Goal: Information Seeking & Learning: Learn about a topic

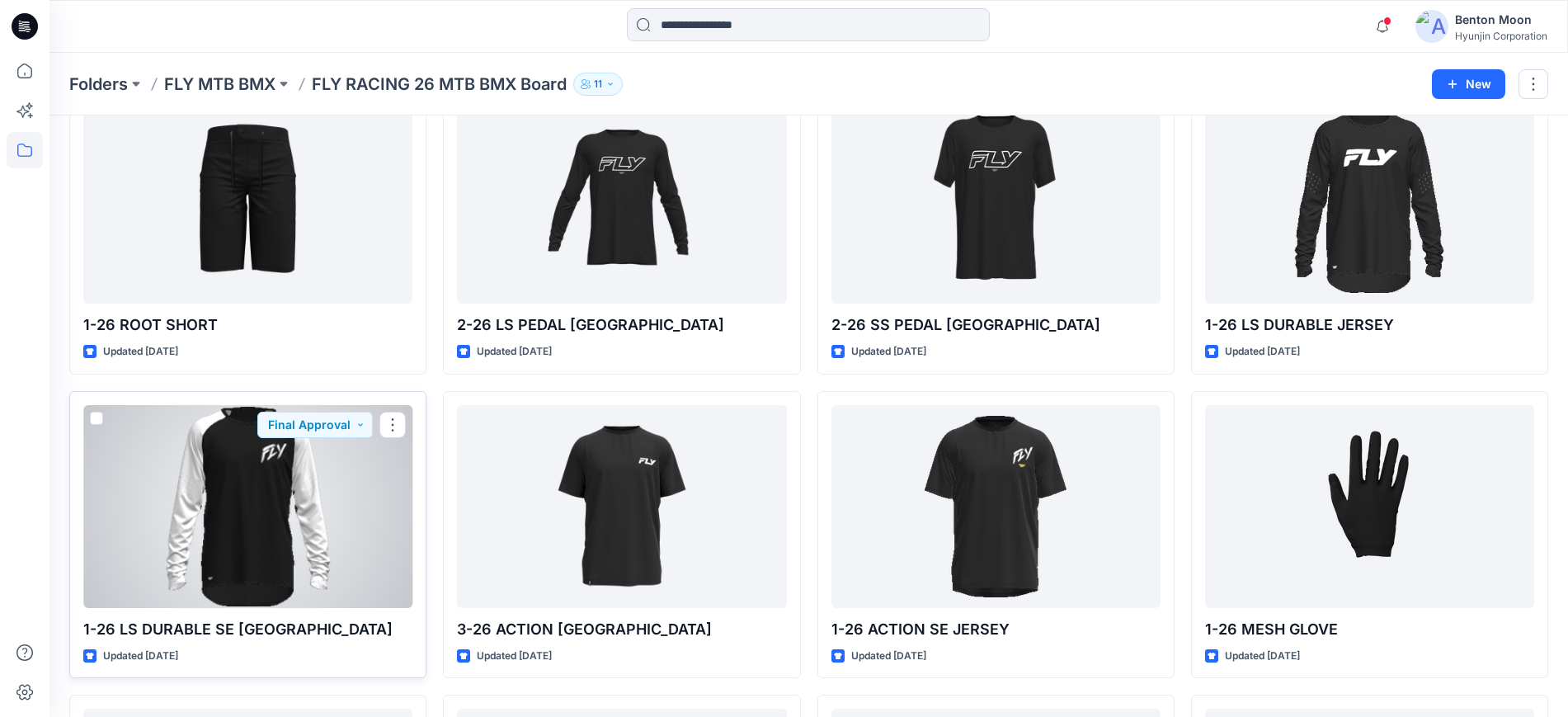
scroll to position [206, 0]
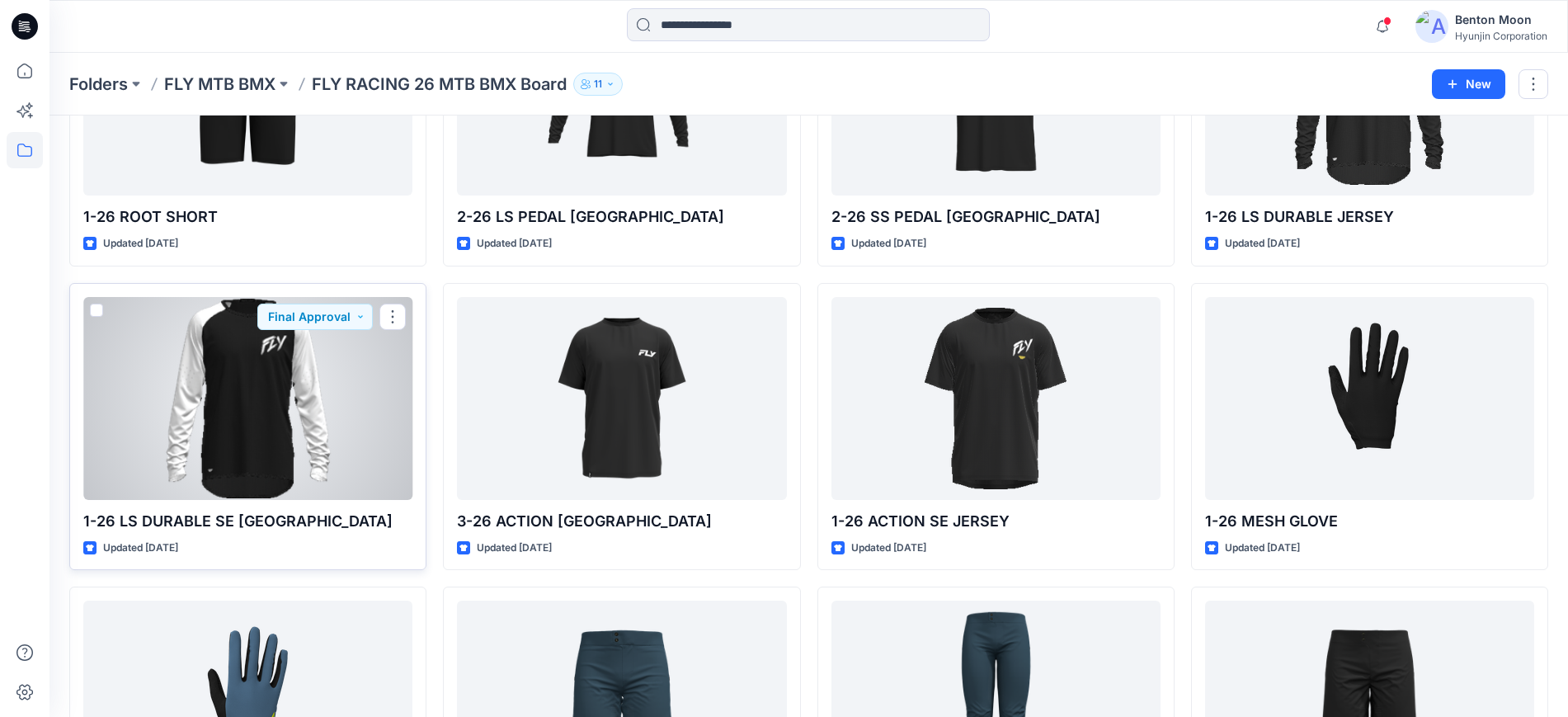
click at [287, 433] on div at bounding box center [247, 398] width 329 height 203
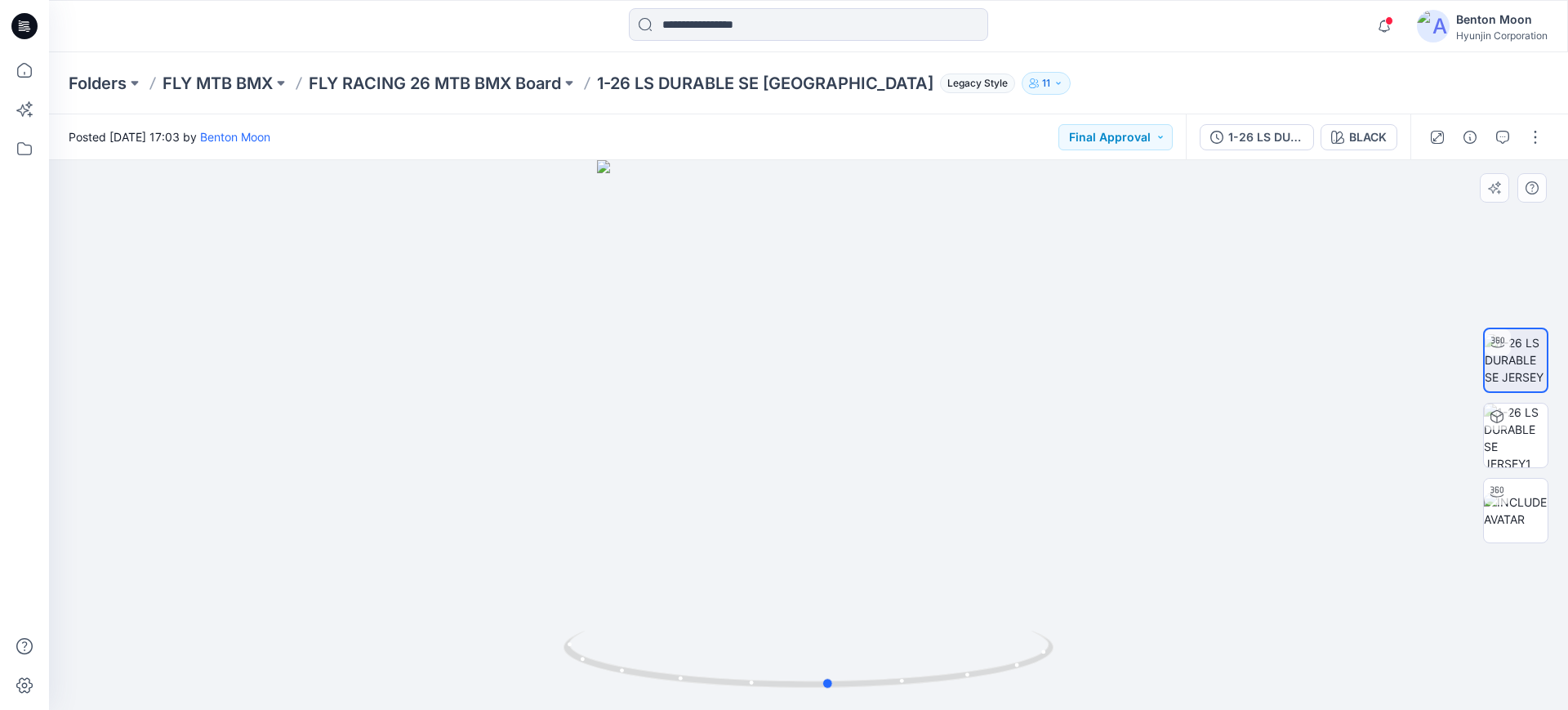
drag, startPoint x: 773, startPoint y: 566, endPoint x: 793, endPoint y: 549, distance: 26.2
click at [793, 549] on div at bounding box center [809, 435] width 1520 height 550
drag, startPoint x: 961, startPoint y: 641, endPoint x: 701, endPoint y: 649, distance: 260.1
click at [701, 649] on icon at bounding box center [810, 661] width 494 height 61
drag, startPoint x: 848, startPoint y: 599, endPoint x: 1077, endPoint y: 585, distance: 229.4
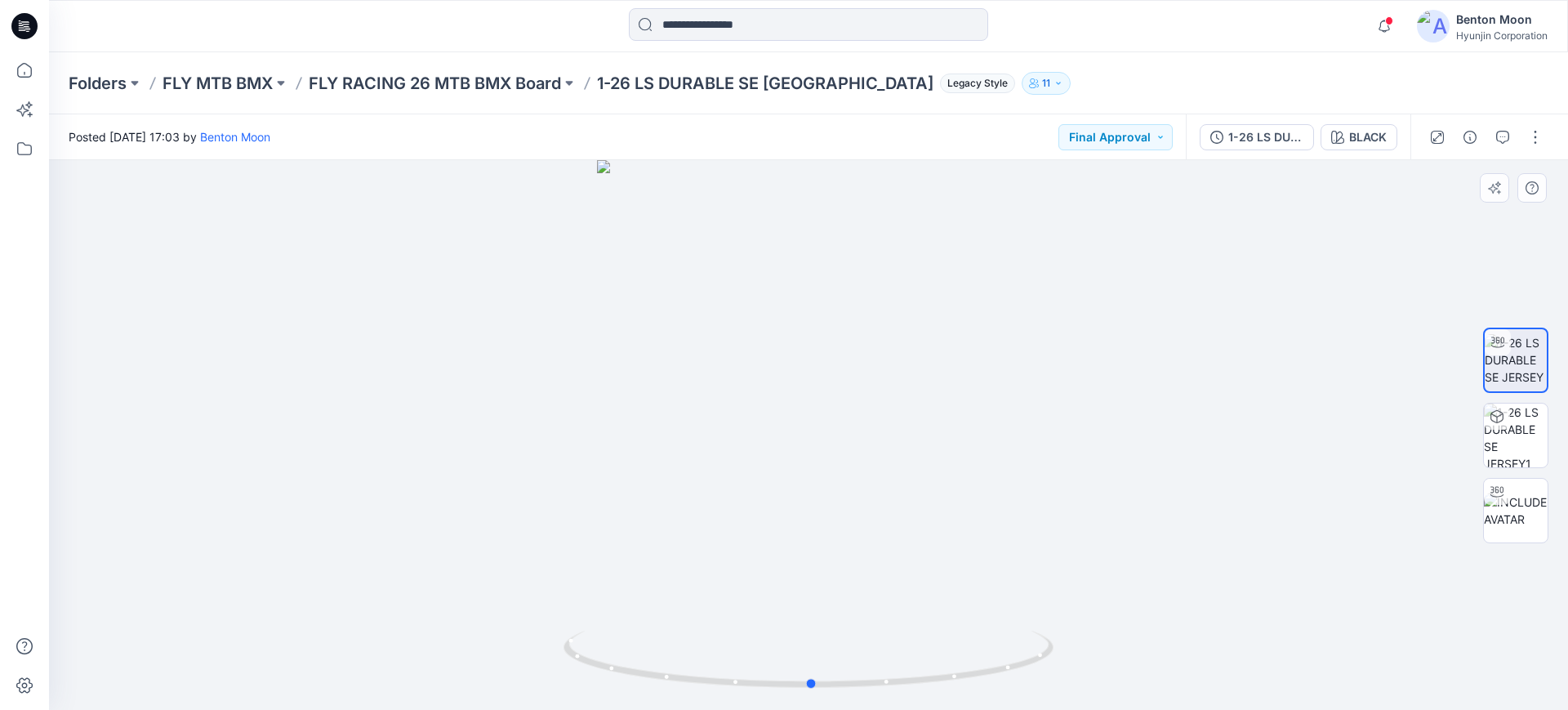
click at [1077, 585] on div at bounding box center [809, 435] width 1520 height 550
drag, startPoint x: 865, startPoint y: 567, endPoint x: 664, endPoint y: 584, distance: 201.7
click at [664, 584] on div at bounding box center [809, 435] width 1520 height 550
drag, startPoint x: 855, startPoint y: 602, endPoint x: 1117, endPoint y: 575, distance: 263.4
click at [1117, 575] on div at bounding box center [809, 435] width 1520 height 550
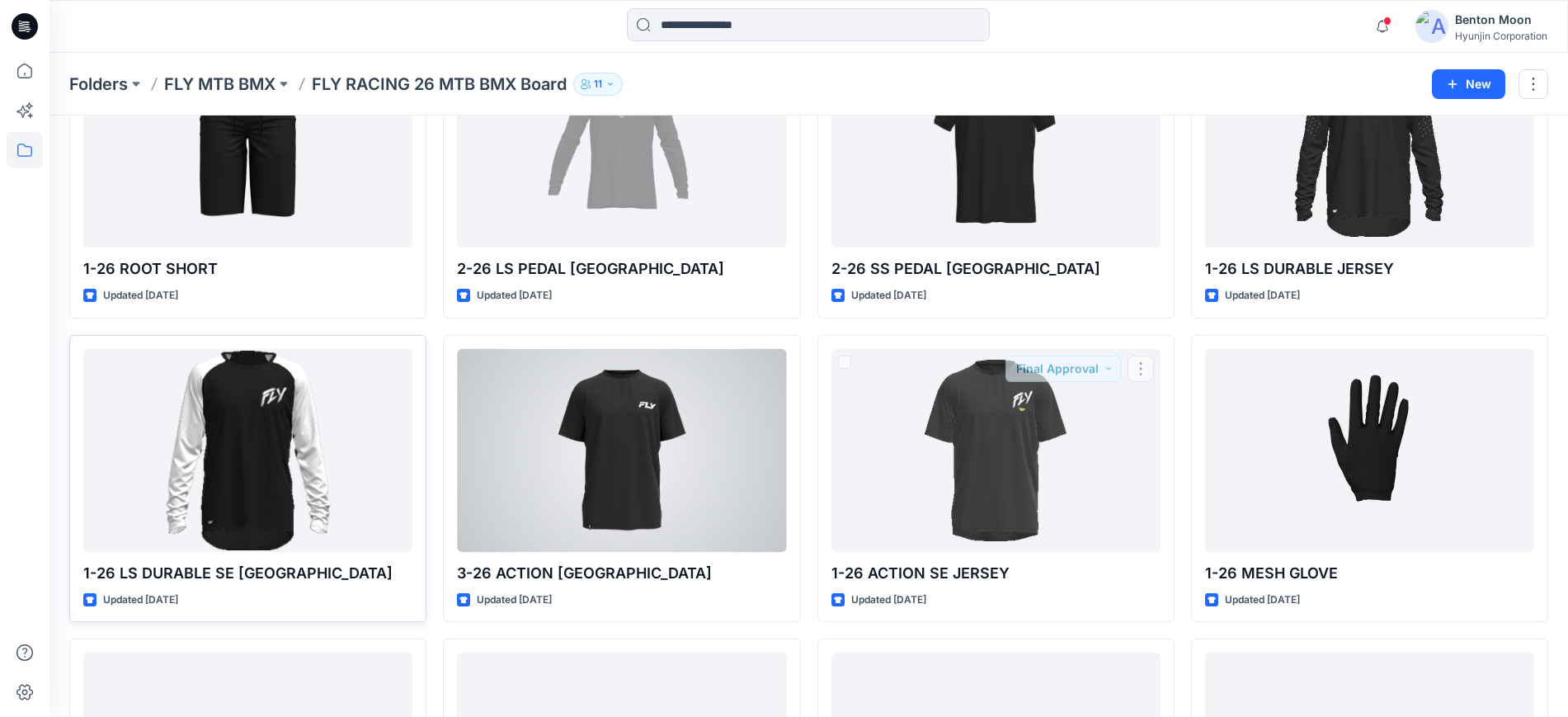
scroll to position [206, 0]
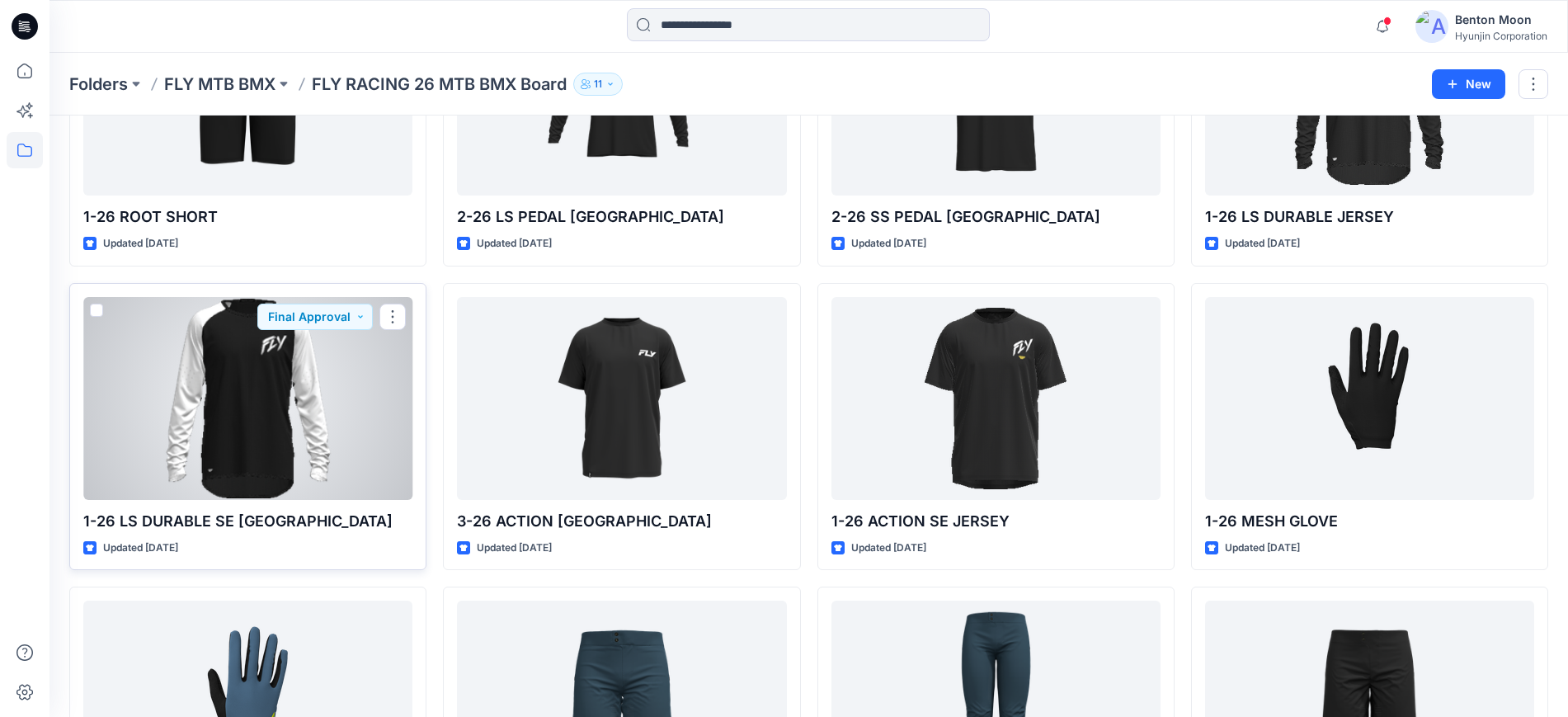
click at [246, 354] on div at bounding box center [247, 398] width 329 height 203
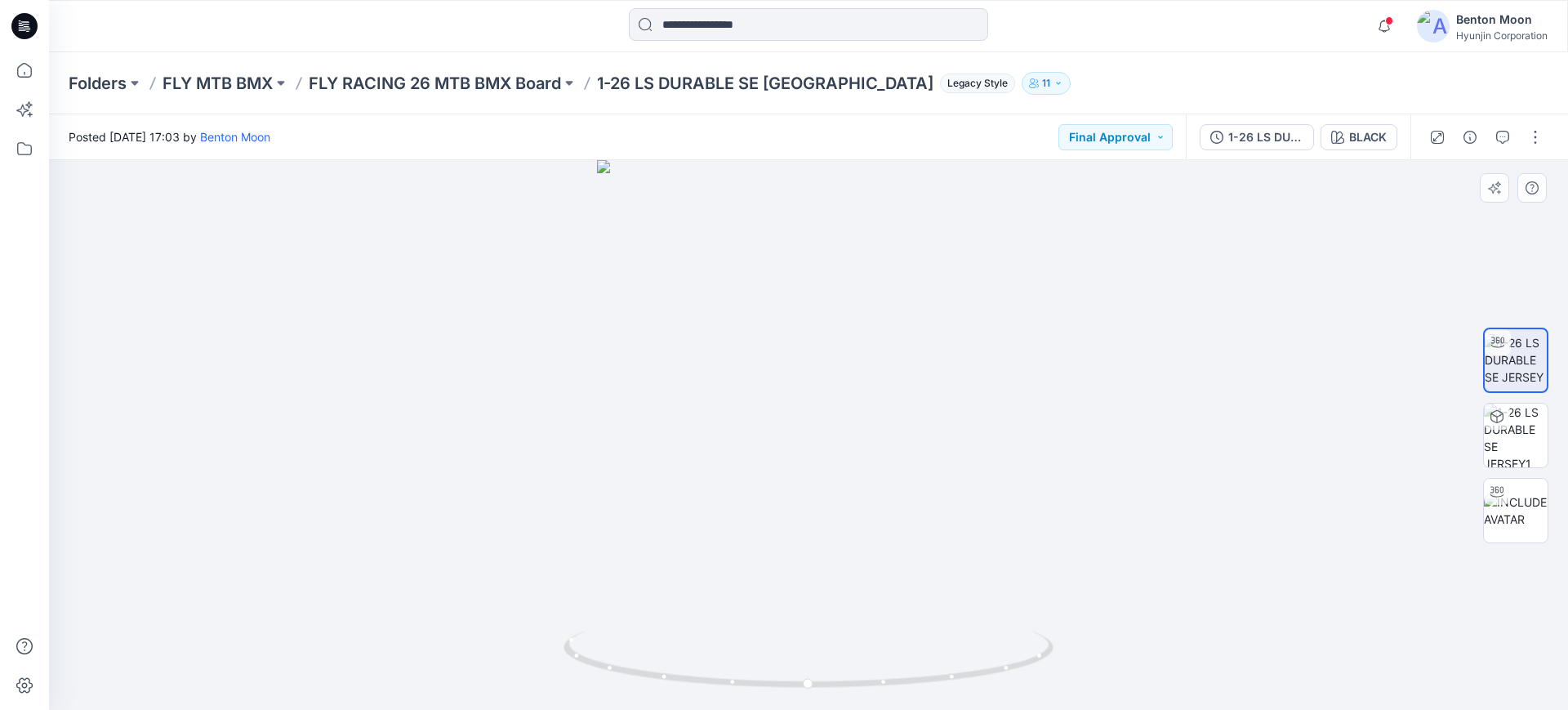
click at [998, 515] on div at bounding box center [809, 435] width 1520 height 550
drag, startPoint x: 739, startPoint y: 433, endPoint x: 717, endPoint y: 419, distance: 26.1
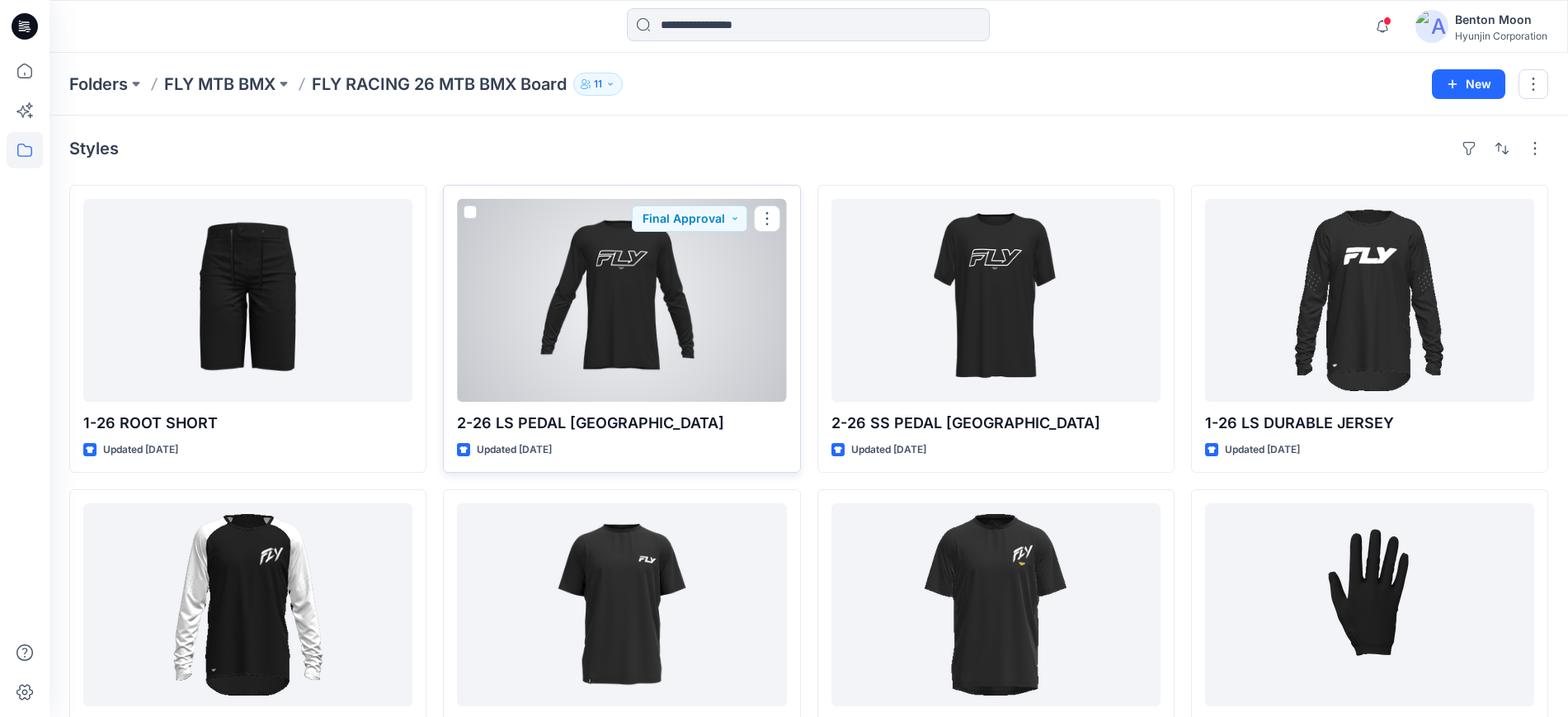
click at [736, 318] on div at bounding box center [621, 300] width 329 height 203
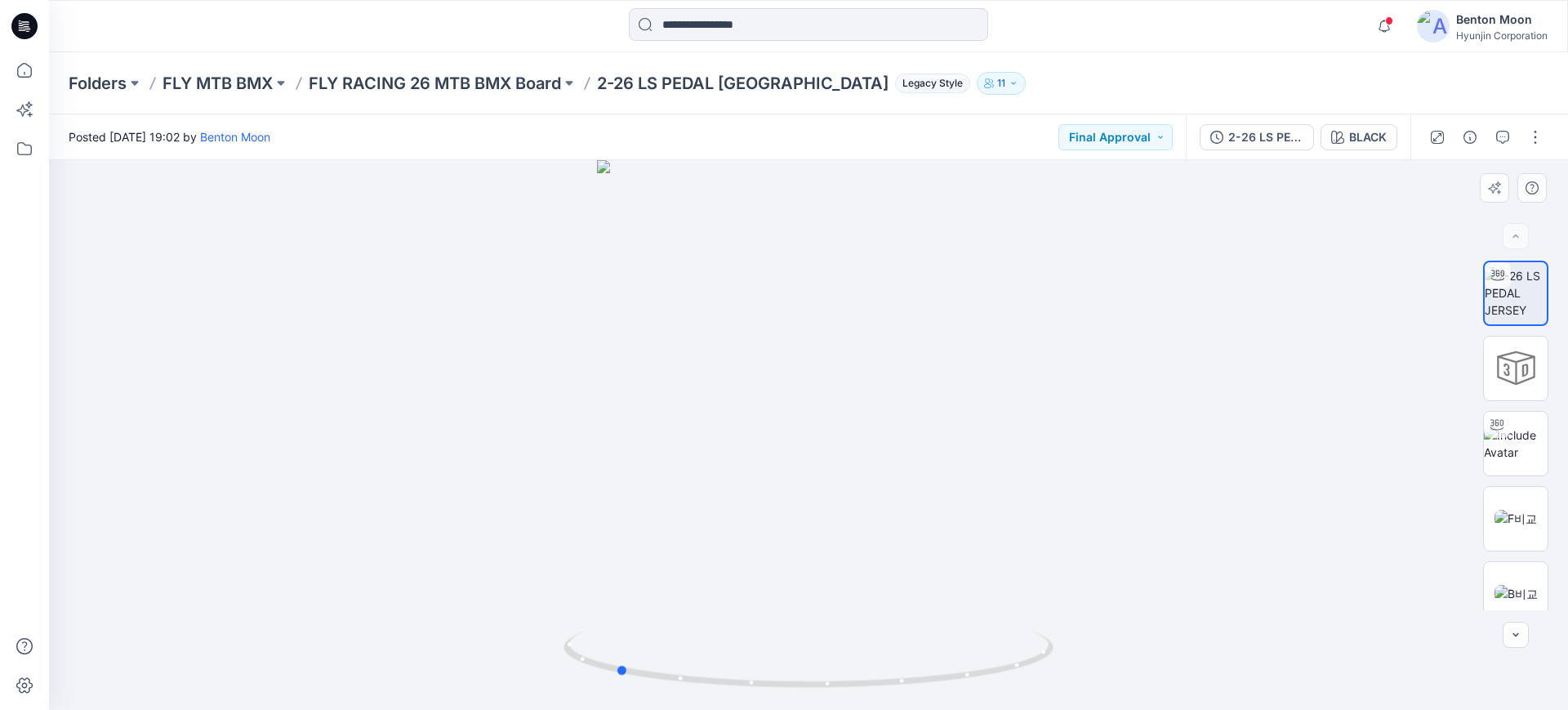
drag, startPoint x: 899, startPoint y: 529, endPoint x: 707, endPoint y: 537, distance: 192.2
click at [707, 537] on div at bounding box center [809, 435] width 1520 height 550
drag, startPoint x: 930, startPoint y: 518, endPoint x: 671, endPoint y: 529, distance: 259.2
click at [671, 529] on div at bounding box center [809, 435] width 1520 height 550
click at [1361, 147] on button "BLACK" at bounding box center [1359, 137] width 77 height 26
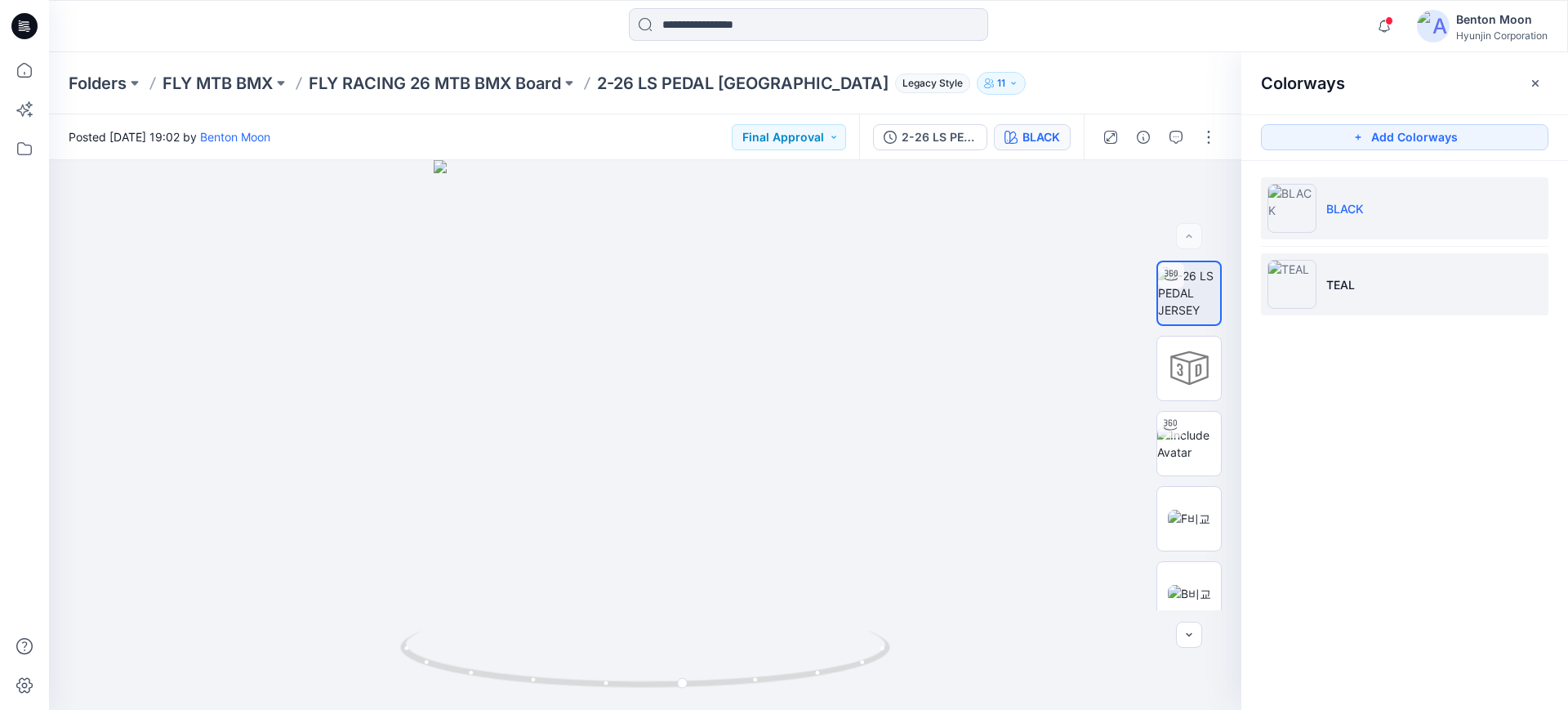
click at [1336, 286] on p "TEAL" at bounding box center [1341, 285] width 28 height 17
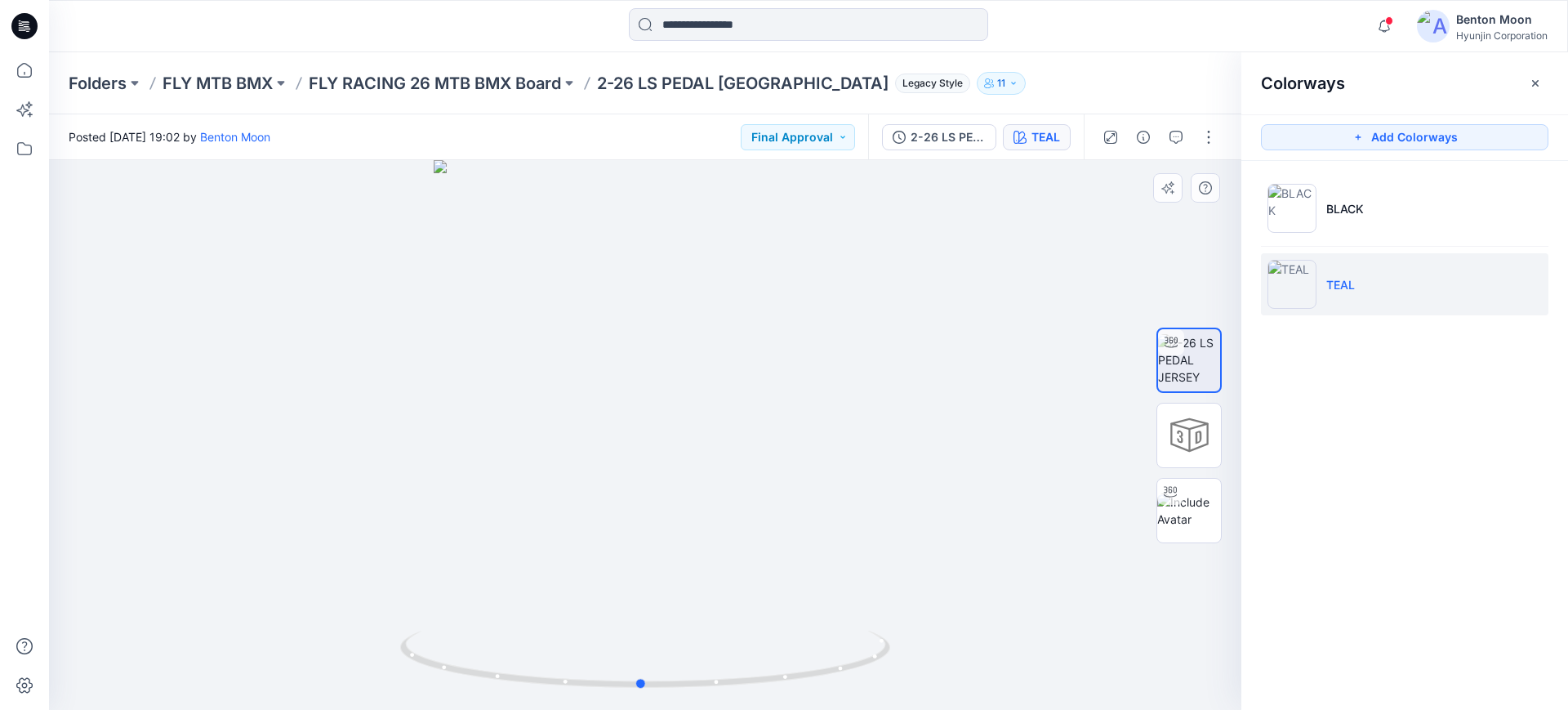
drag, startPoint x: 781, startPoint y: 630, endPoint x: 777, endPoint y: 596, distance: 34.2
click at [777, 596] on div at bounding box center [646, 435] width 1193 height 550
drag, startPoint x: 826, startPoint y: 645, endPoint x: 816, endPoint y: 637, distance: 12.8
click at [816, 637] on icon at bounding box center [646, 661] width 494 height 61
drag, startPoint x: 605, startPoint y: 628, endPoint x: 537, endPoint y: 627, distance: 68.0
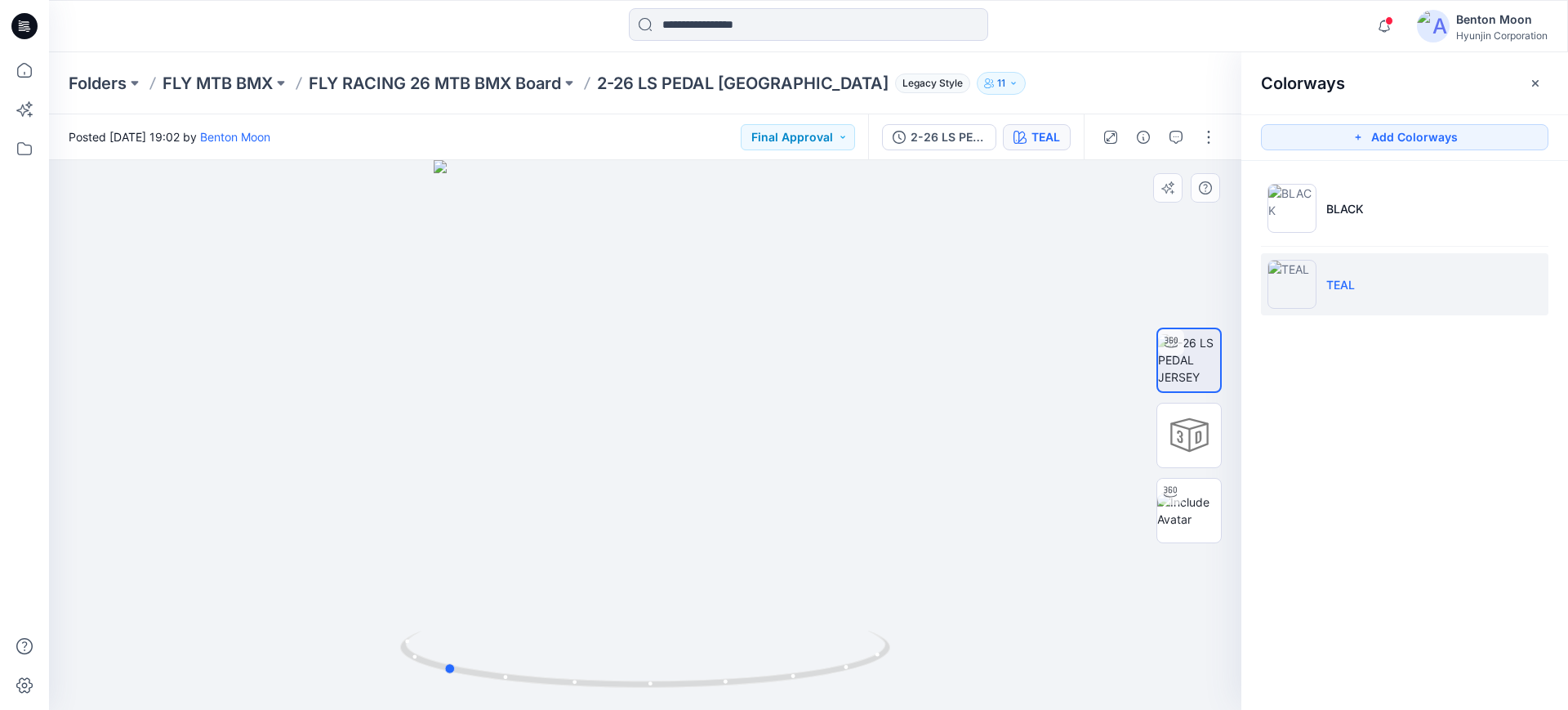
click at [537, 627] on div at bounding box center [646, 435] width 1193 height 550
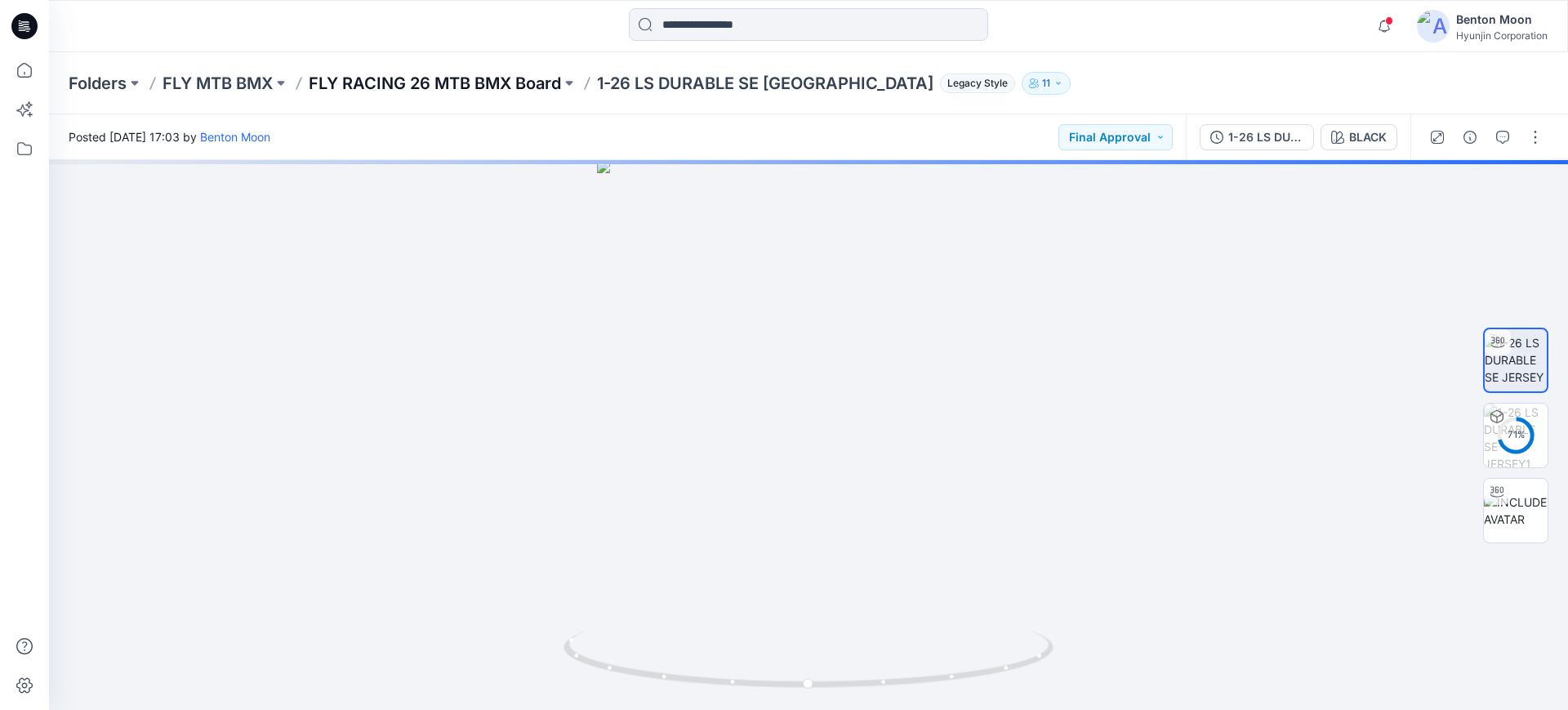
click at [435, 82] on p "FLY RACING 26 MTB BMX Board" at bounding box center [435, 83] width 252 height 23
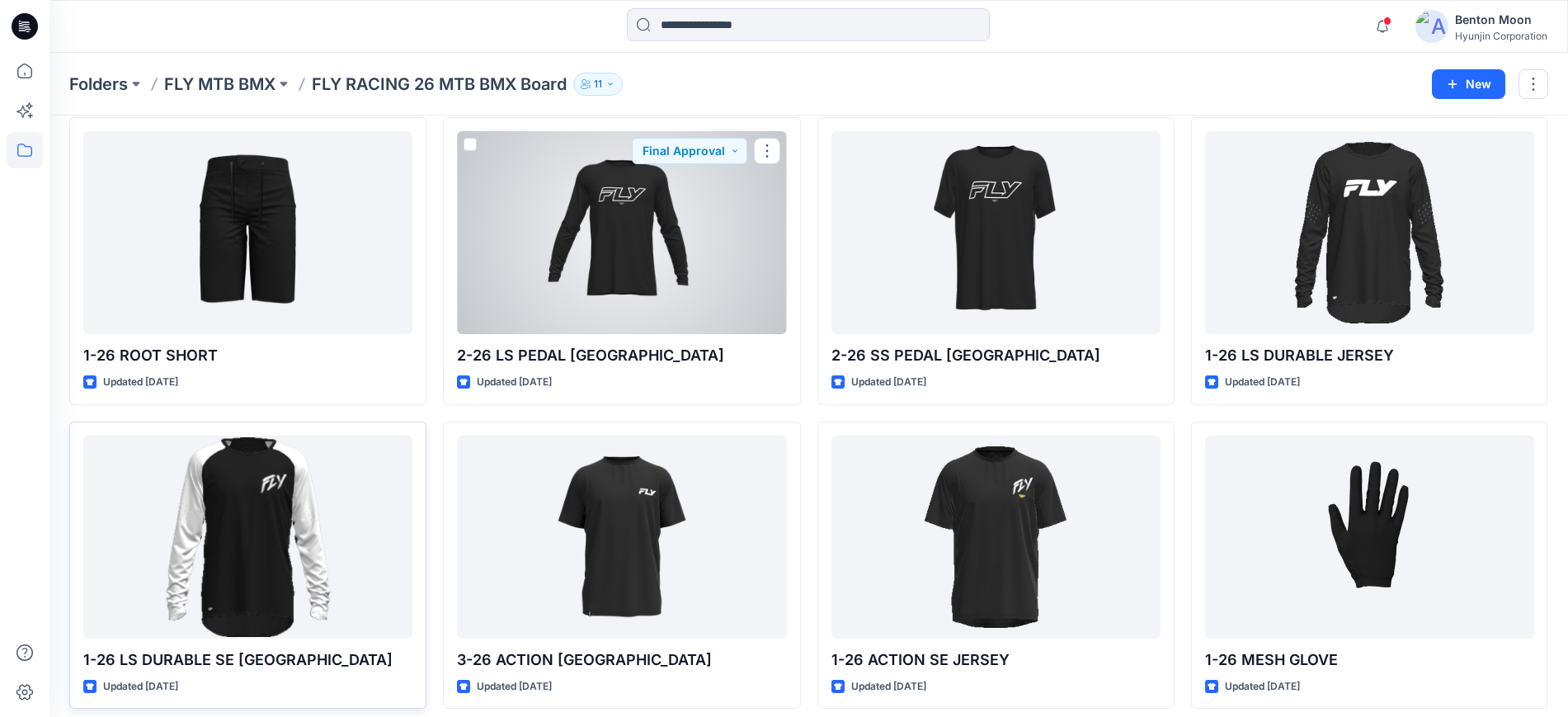
scroll to position [103, 0]
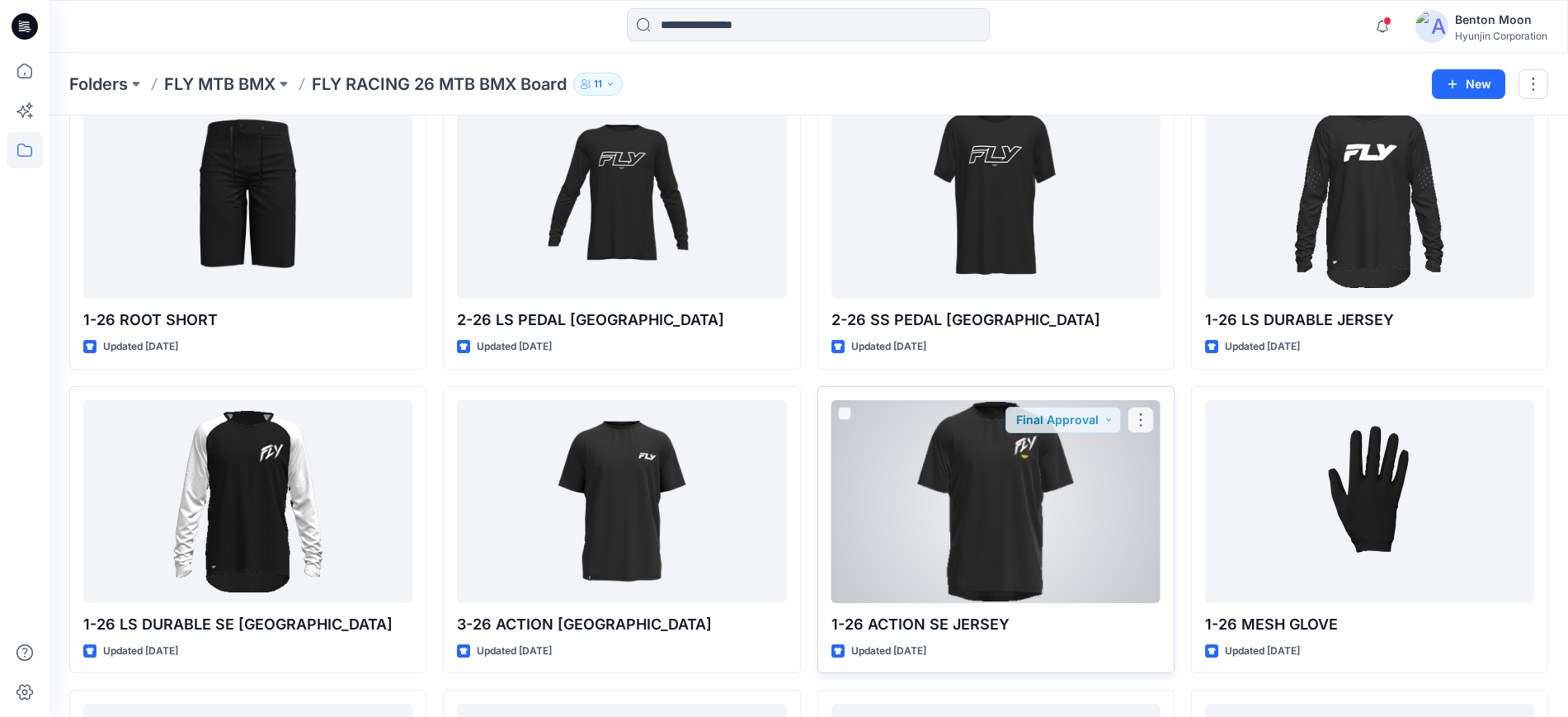
click at [976, 501] on div at bounding box center [995, 501] width 329 height 203
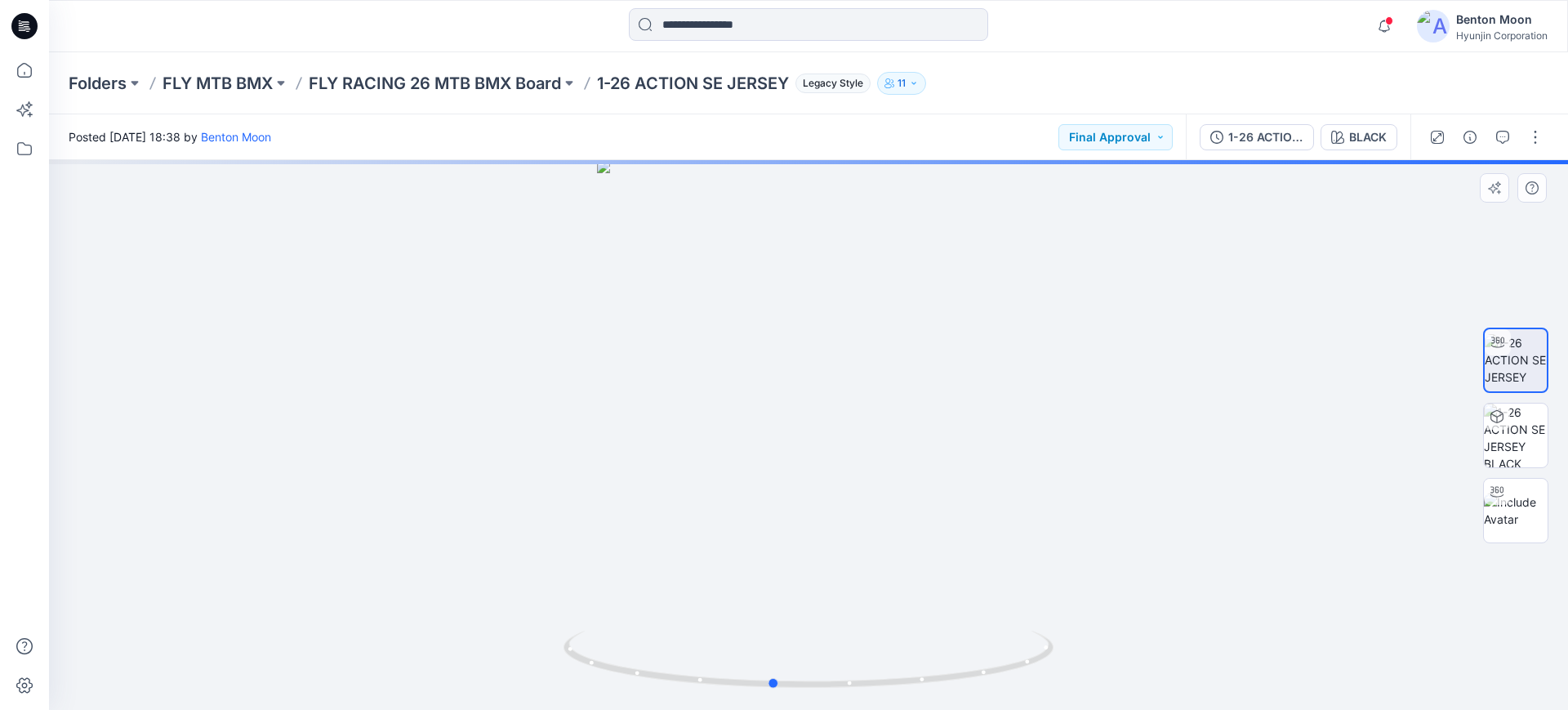
drag, startPoint x: 893, startPoint y: 621, endPoint x: 857, endPoint y: 600, distance: 41.7
click at [857, 600] on div at bounding box center [809, 435] width 1520 height 550
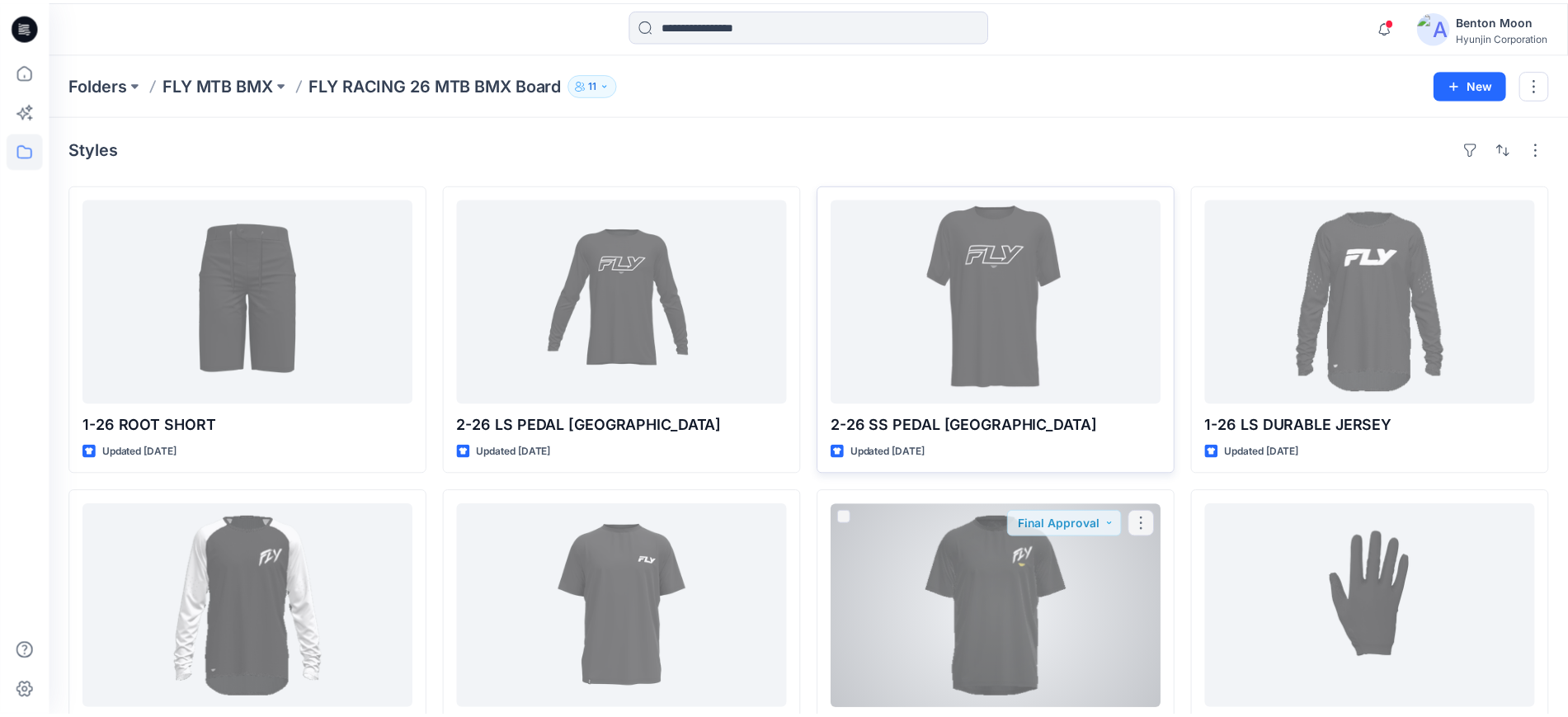
scroll to position [103, 0]
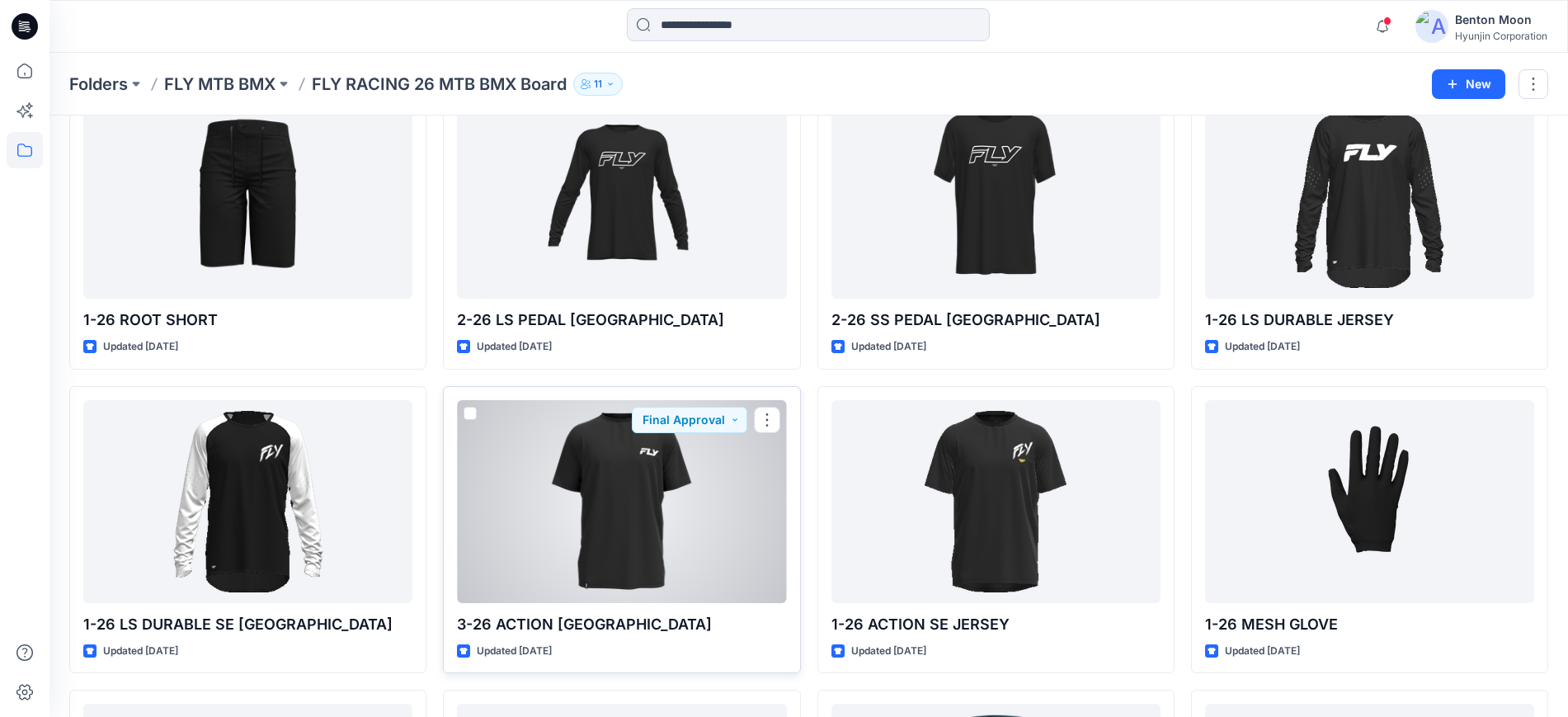
click at [625, 526] on div at bounding box center [621, 501] width 329 height 203
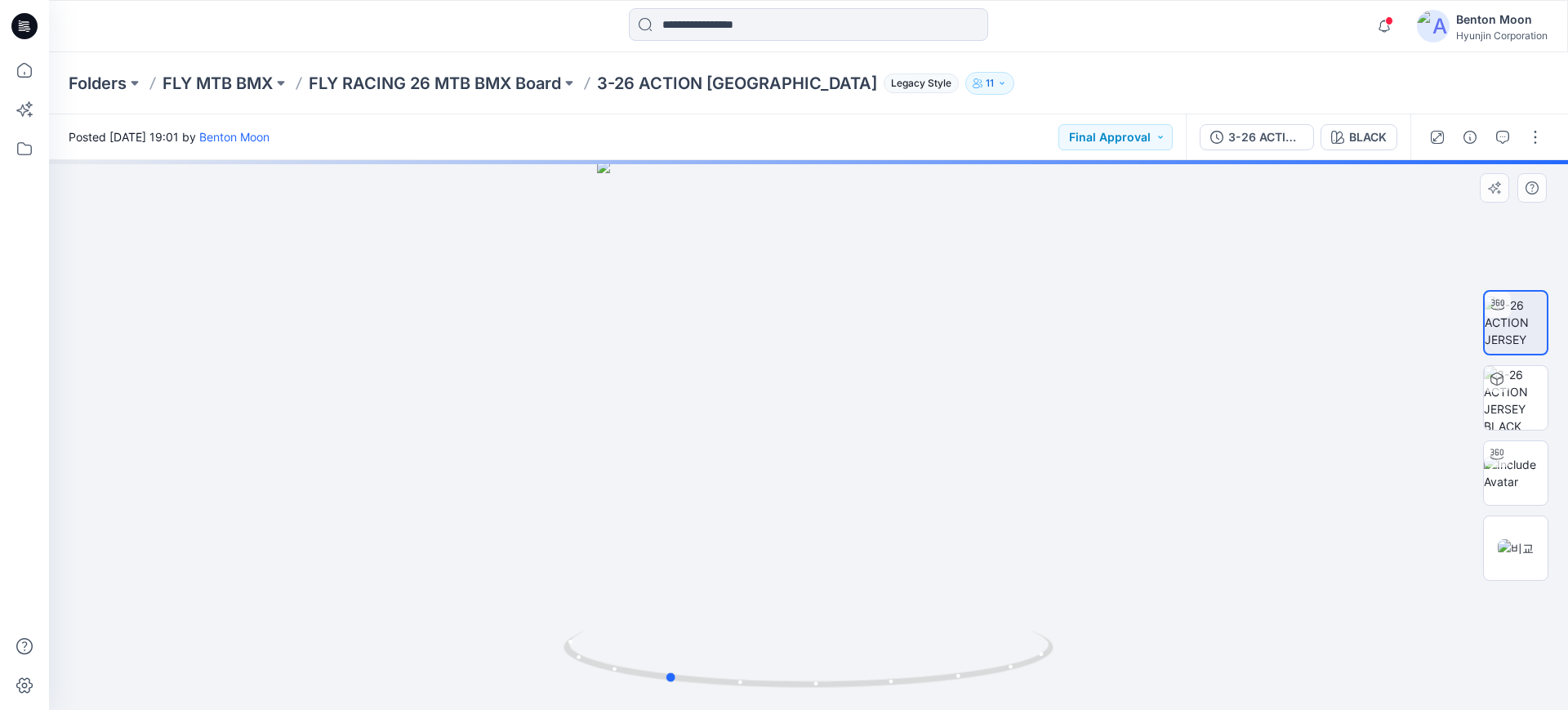
drag, startPoint x: 961, startPoint y: 577, endPoint x: 700, endPoint y: 574, distance: 261.0
click at [700, 574] on div at bounding box center [809, 435] width 1520 height 550
drag, startPoint x: 985, startPoint y: 568, endPoint x: 1002, endPoint y: 547, distance: 27.0
click at [1002, 547] on div at bounding box center [809, 435] width 1520 height 550
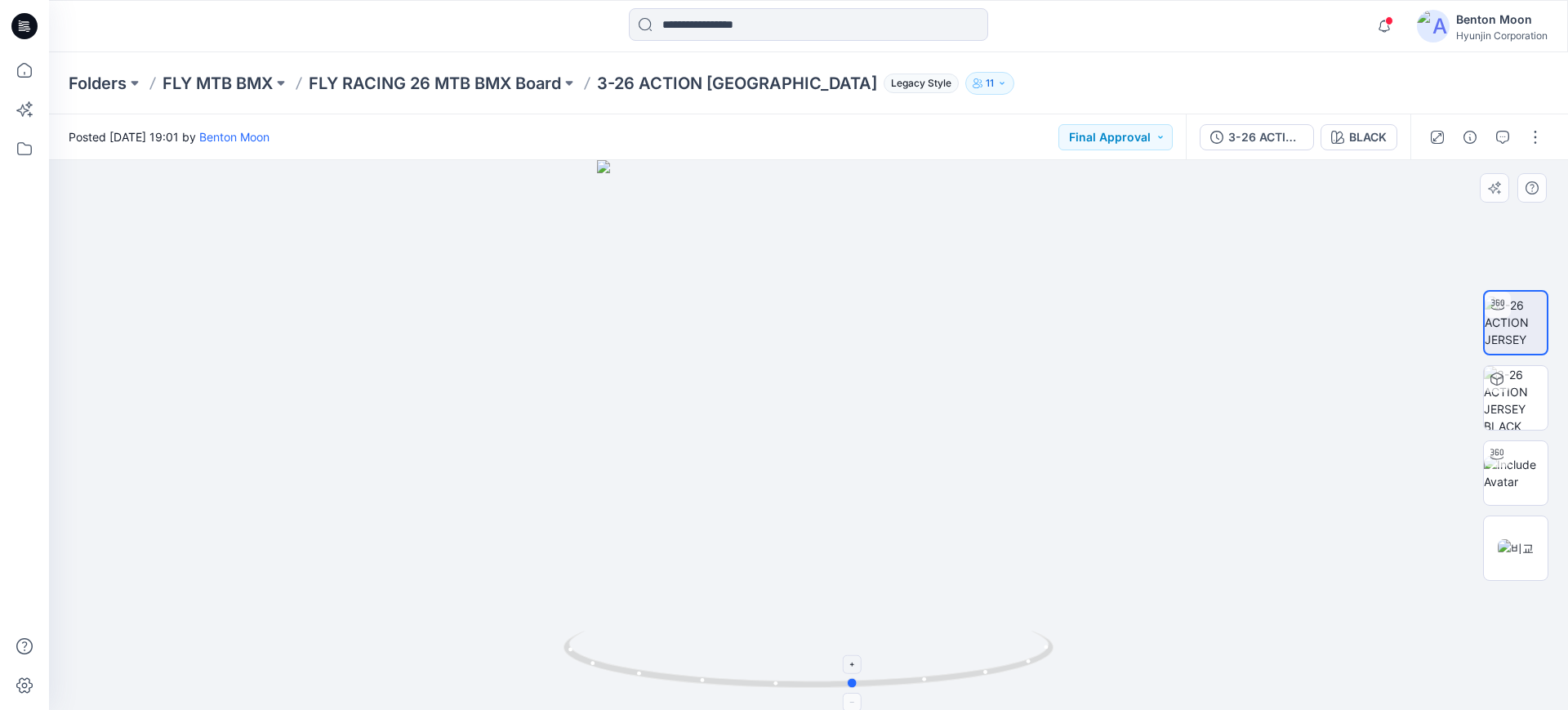
drag, startPoint x: 887, startPoint y: 615, endPoint x: 694, endPoint y: 629, distance: 193.5
click at [694, 629] on div at bounding box center [809, 435] width 1520 height 550
click at [934, 460] on div at bounding box center [809, 435] width 1520 height 550
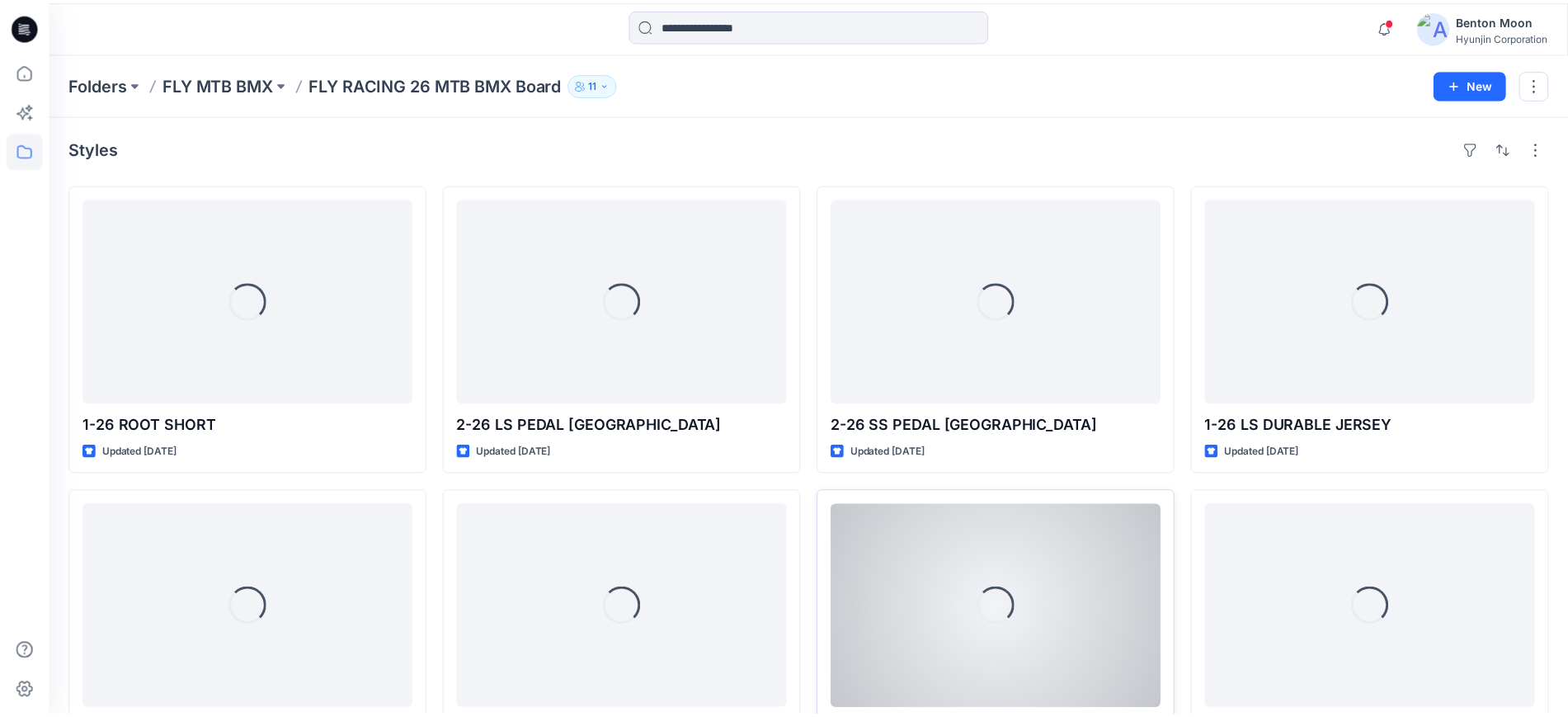
scroll to position [103, 0]
